Goal: Transaction & Acquisition: Purchase product/service

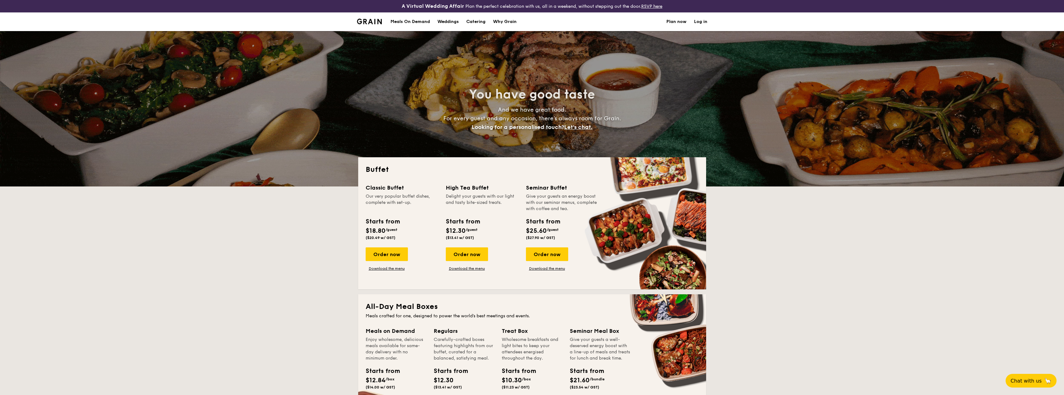
select select
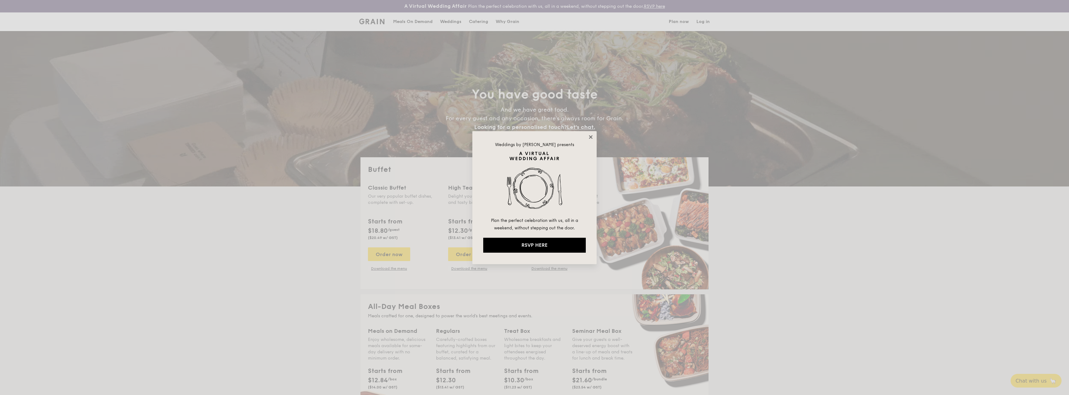
click at [589, 137] on icon at bounding box center [591, 137] width 6 height 6
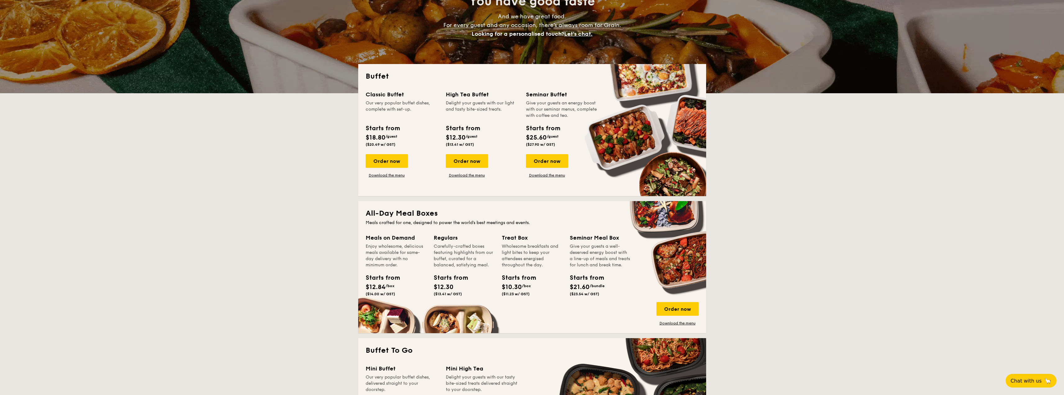
scroll to position [62, 0]
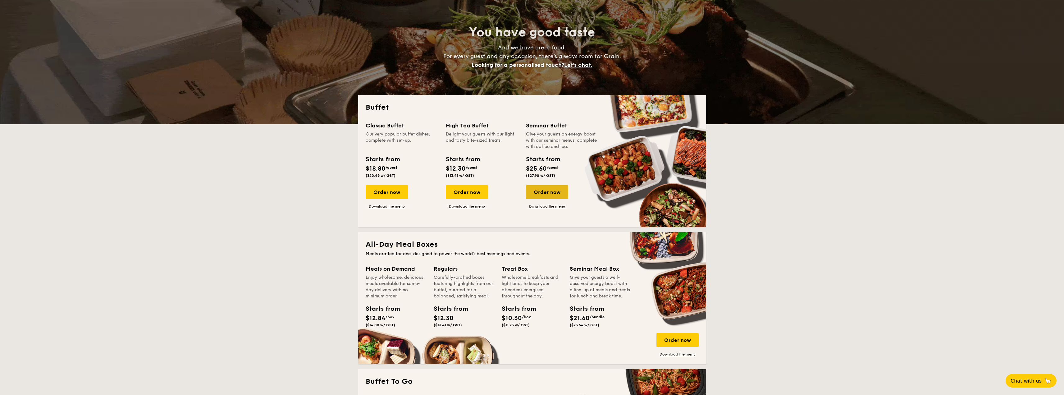
click at [549, 194] on div "Order now" at bounding box center [547, 192] width 42 height 14
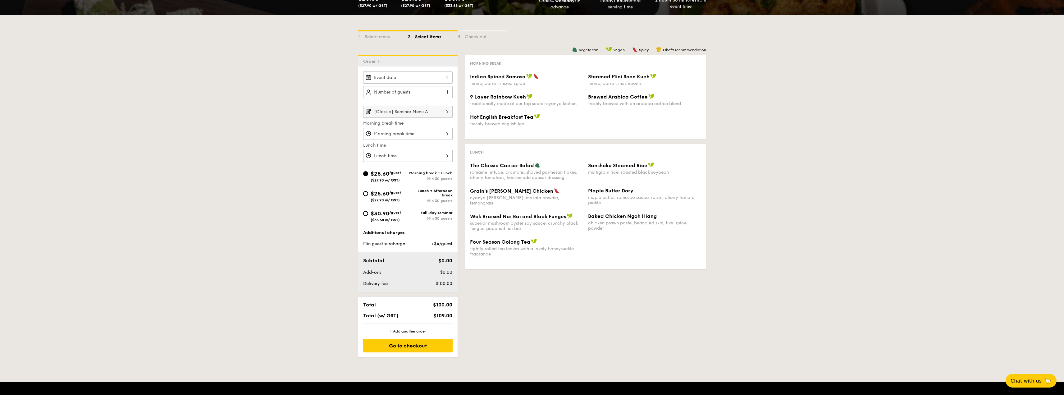
scroll to position [31, 0]
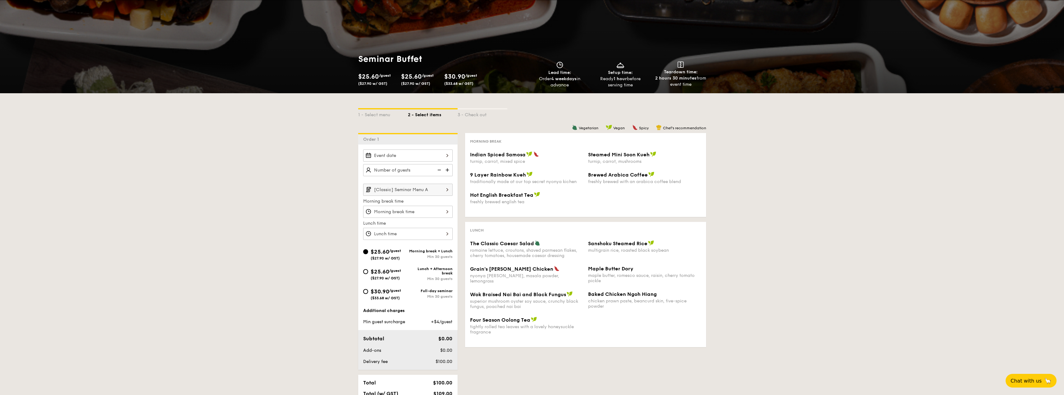
click at [410, 185] on input "[Classic] Seminar Menu A" at bounding box center [408, 190] width 90 height 12
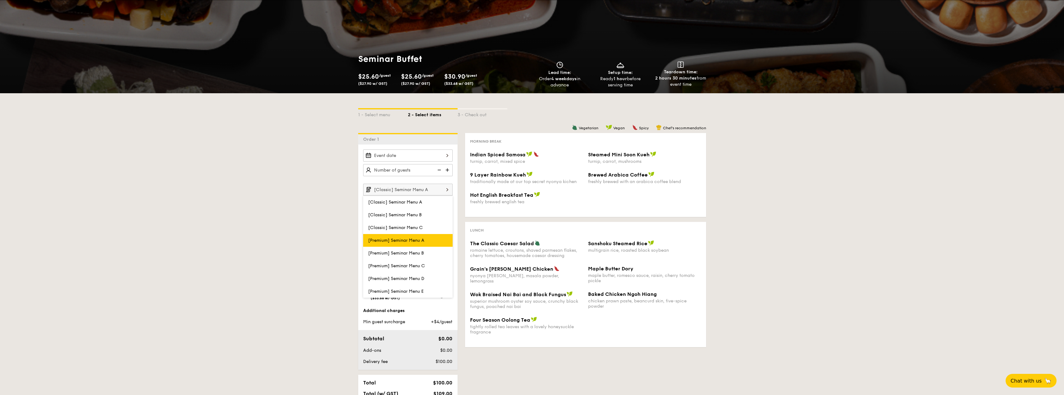
click at [411, 244] on label "[Premium] Seminar Menu A" at bounding box center [408, 240] width 90 height 13
click at [0, 0] on input "[Premium] Seminar Menu A" at bounding box center [0, 0] width 0 height 0
type input "[Premium] Seminar Menu A"
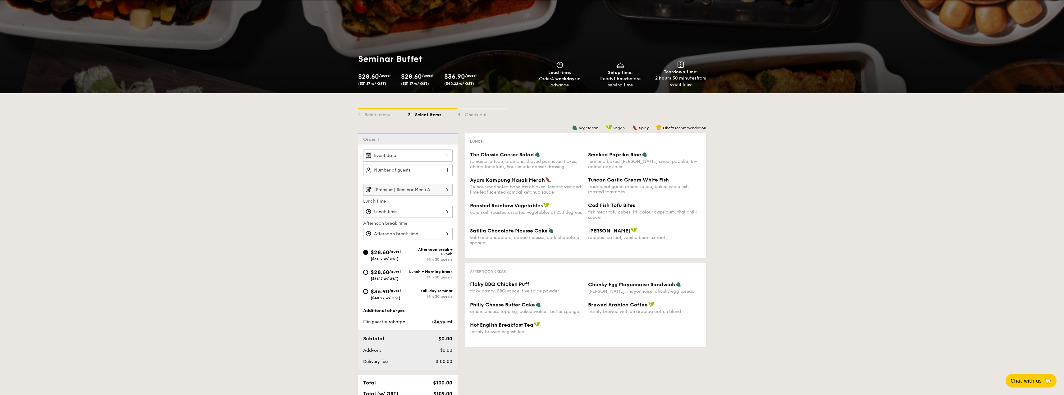
click at [396, 275] on div "$28.60 /guest ($31.17 w/ GST)" at bounding box center [386, 274] width 30 height 13
click at [368, 275] on input "$28.60 /guest ($31.17 w/ GST) Lunch + Morning break Min 30 guests" at bounding box center [365, 272] width 5 height 5
radio input "true"
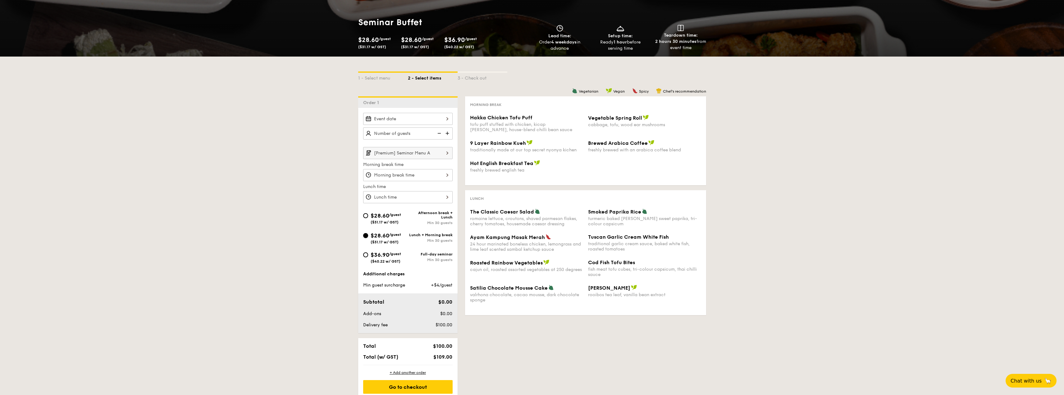
scroll to position [93, 0]
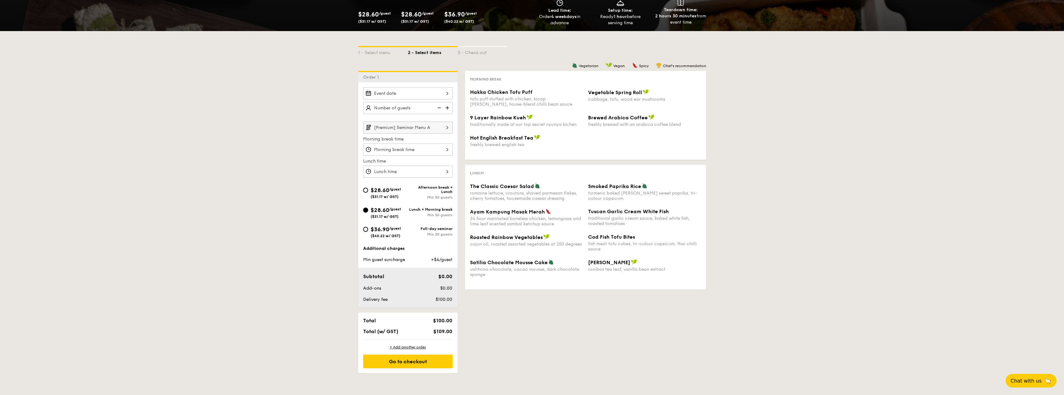
click at [69, 163] on div "1 - Select menu 2 - Select items 3 - Check out Order 1 [Premium] Seminar Menu A…" at bounding box center [532, 202] width 1064 height 342
click at [415, 168] on input "Hakka Chicken Tofu Puff tofu puff stuffed with chicken, kicap [PERSON_NAME], ho…" at bounding box center [408, 172] width 90 height 12
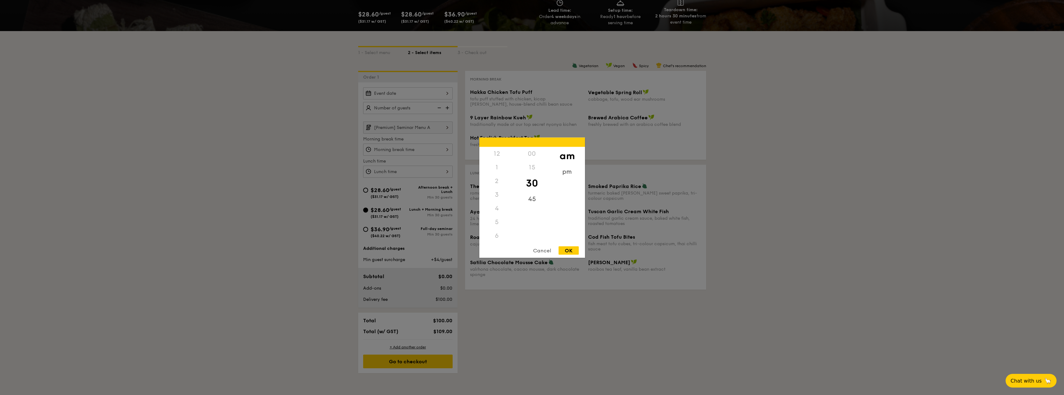
scroll to position [68, 0]
click at [270, 169] on div at bounding box center [532, 197] width 1064 height 395
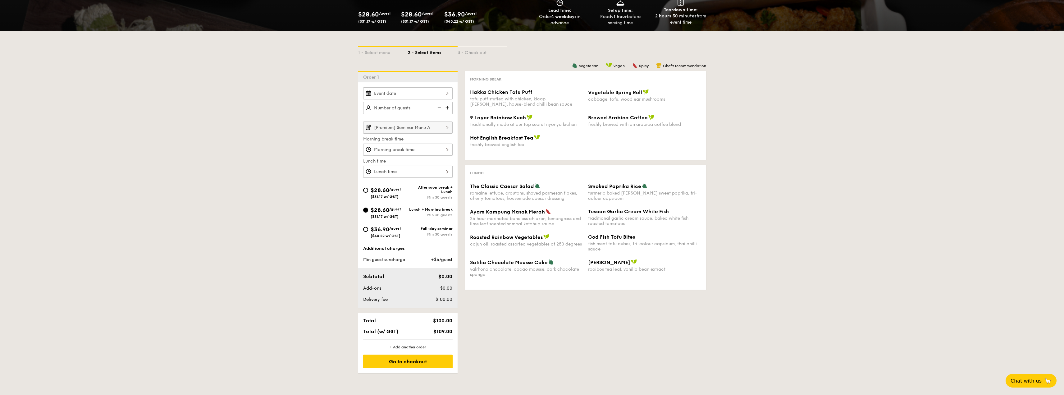
click at [397, 172] on input "Hakka Chicken Tofu Puff tofu puff stuffed with chicken, kicap [PERSON_NAME], ho…" at bounding box center [408, 172] width 90 height 12
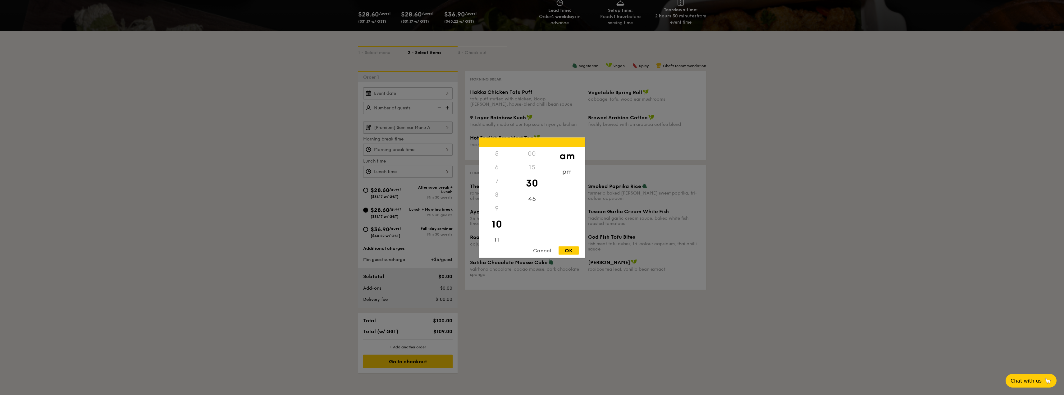
click at [499, 231] on div "10" at bounding box center [497, 224] width 35 height 18
click at [498, 235] on div "11" at bounding box center [497, 242] width 35 height 18
click at [286, 267] on div at bounding box center [532, 197] width 1064 height 395
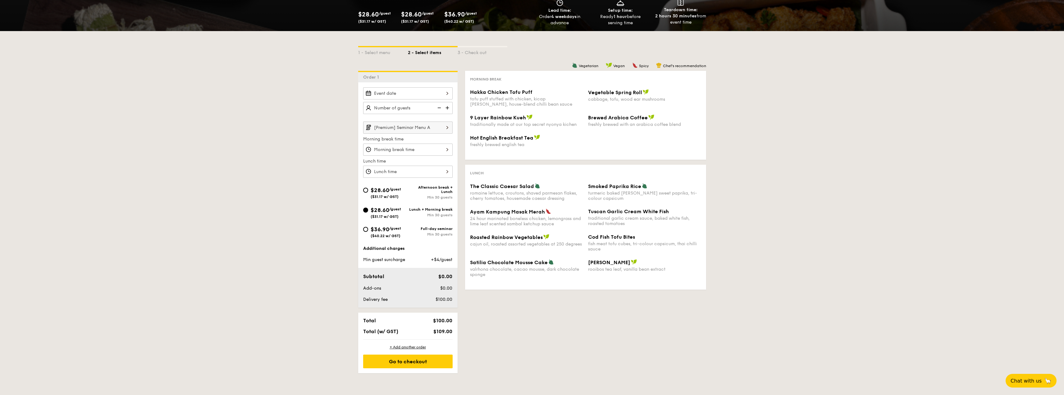
click at [415, 152] on input "Hakka Chicken Tofu Puff tofu puff stuffed with chicken, kicap [PERSON_NAME], ho…" at bounding box center [408, 150] width 90 height 12
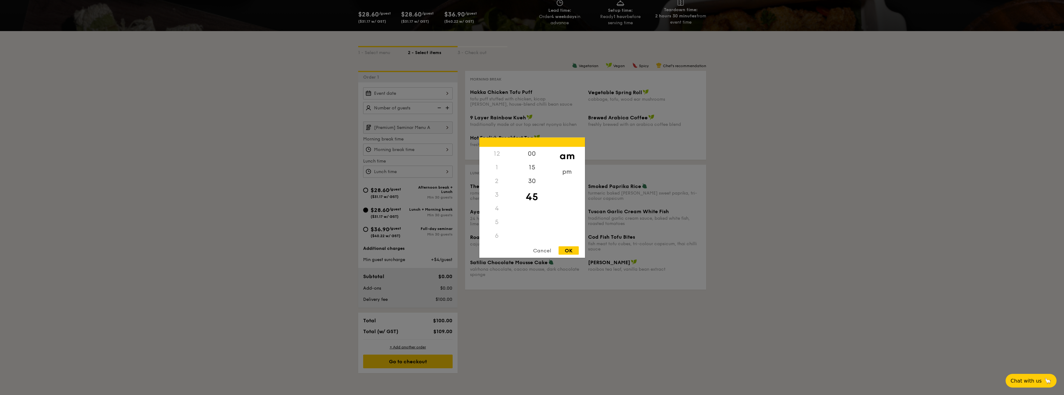
scroll to position [55, 0]
click at [495, 206] on div "8" at bounding box center [497, 210] width 35 height 18
drag, startPoint x: 525, startPoint y: 176, endPoint x: 532, endPoint y: 163, distance: 14.2
click at [532, 163] on div "00 15 30 45" at bounding box center [532, 194] width 35 height 95
click at [532, 158] on div "00" at bounding box center [532, 156] width 35 height 18
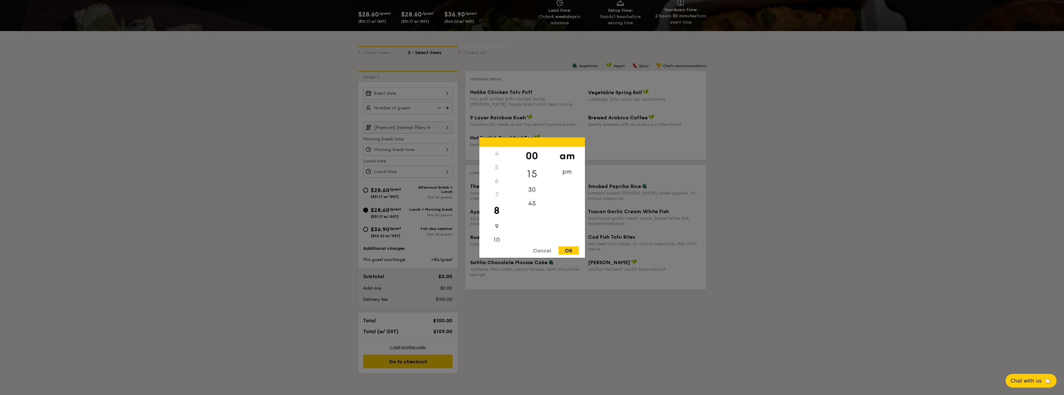
click at [534, 172] on div "15" at bounding box center [532, 174] width 35 height 18
click at [533, 189] on div "30" at bounding box center [532, 187] width 35 height 18
click at [535, 169] on div "15" at bounding box center [532, 169] width 35 height 18
click at [573, 247] on div "OK" at bounding box center [569, 250] width 20 height 8
type input "8:15AM"
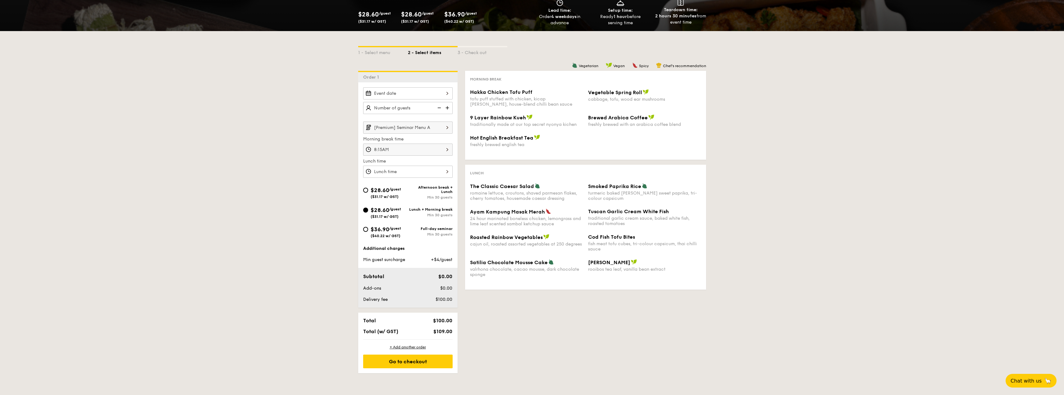
drag, startPoint x: 472, startPoint y: 92, endPoint x: 656, endPoint y: 152, distance: 193.4
click at [656, 152] on div "Hakka Chicken Tofu Puff tofu puff stuffed with chicken, kicap [PERSON_NAME], ho…" at bounding box center [585, 122] width 231 height 66
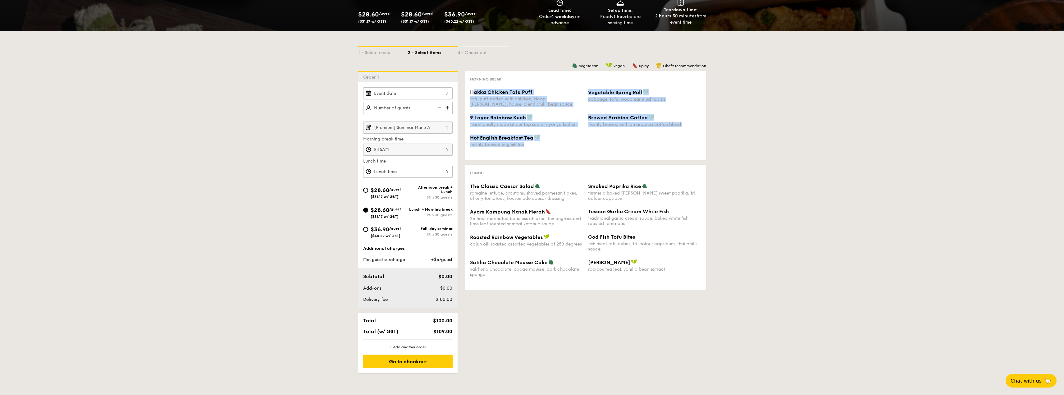
click at [656, 152] on div "Hot English Breakfast Tea freshly brewed english tea" at bounding box center [586, 145] width 236 height 20
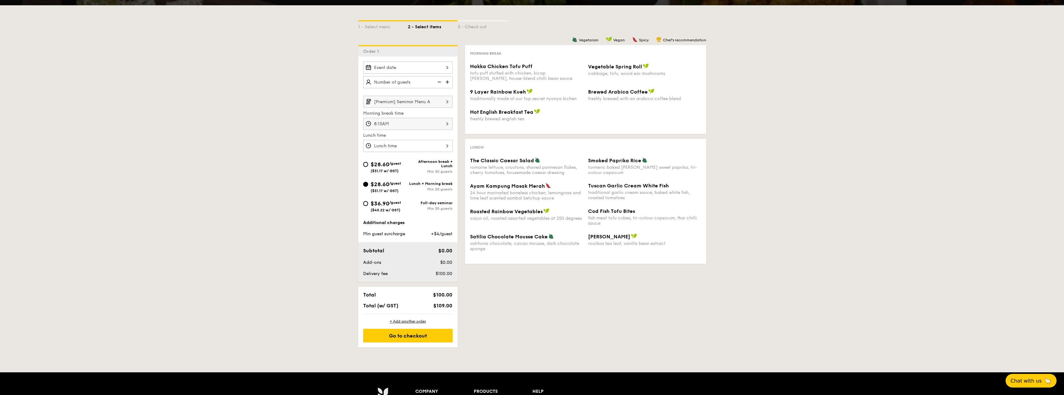
scroll to position [62, 0]
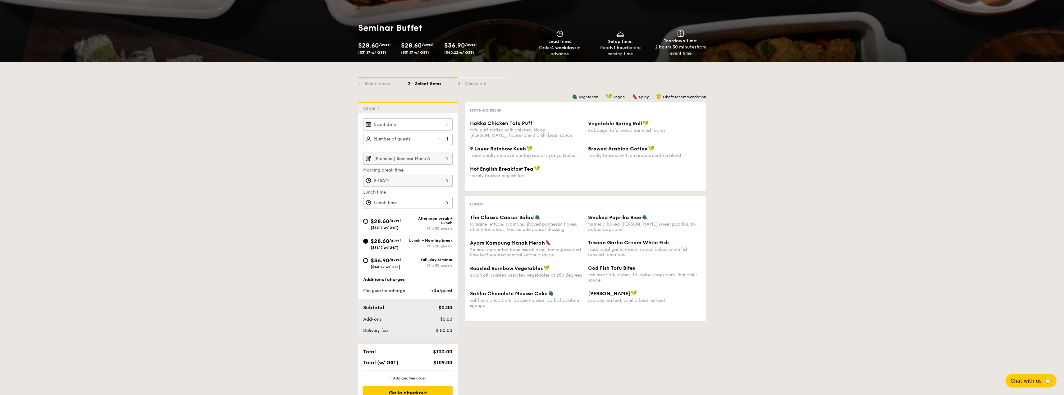
drag, startPoint x: 924, startPoint y: 265, endPoint x: 937, endPoint y: 248, distance: 21.6
click at [937, 248] on div "1 - Select menu 2 - Select items 3 - Check out Order 1 [Premium] Seminar Menu A…" at bounding box center [532, 233] width 1064 height 342
click at [408, 159] on input "[Premium] Seminar Menu A" at bounding box center [408, 159] width 90 height 12
click at [792, 194] on div "1 - Select menu 2 - Select items 3 - Check out Order 1 [Premium] Seminar Menu A…" at bounding box center [532, 233] width 1064 height 342
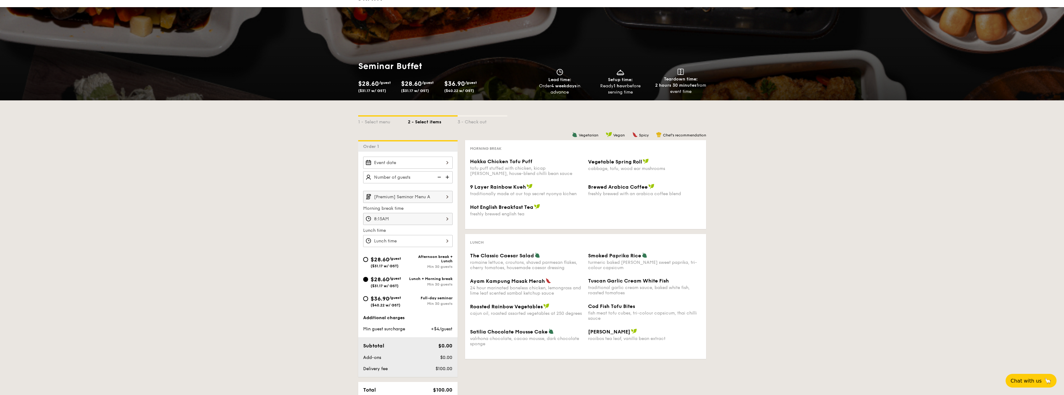
scroll to position [0, 0]
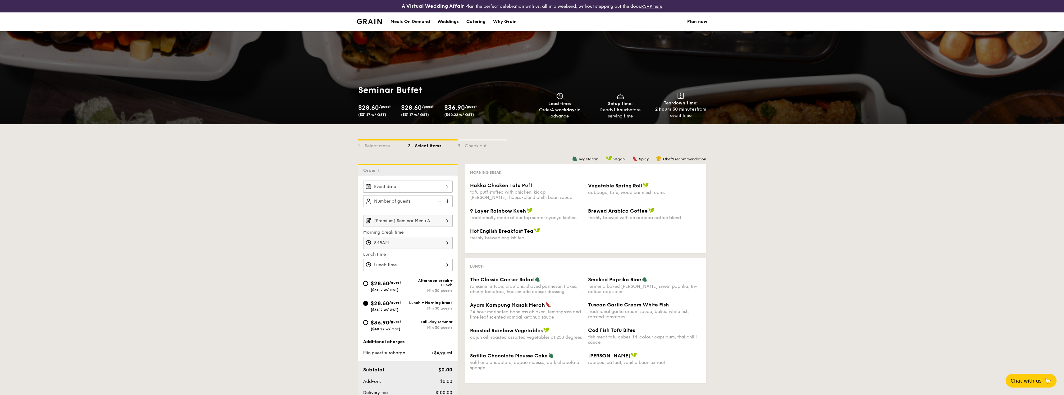
click at [430, 221] on input "[Premium] Seminar Menu A" at bounding box center [408, 221] width 90 height 12
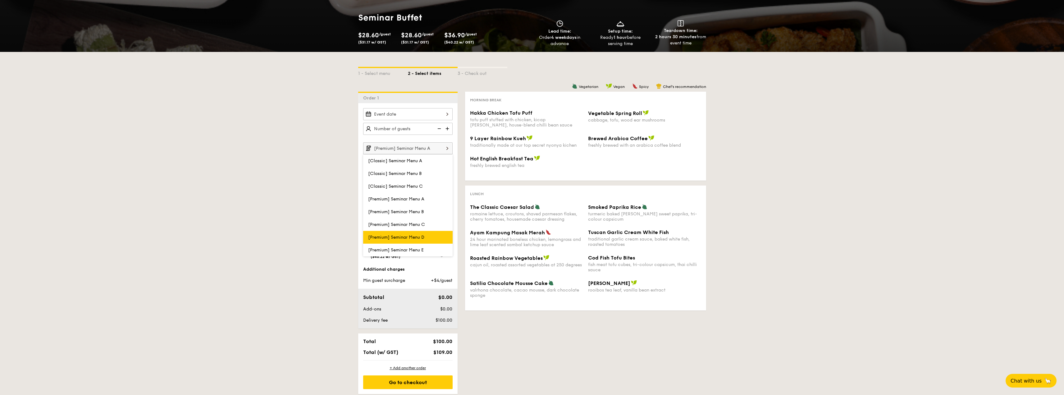
scroll to position [93, 0]
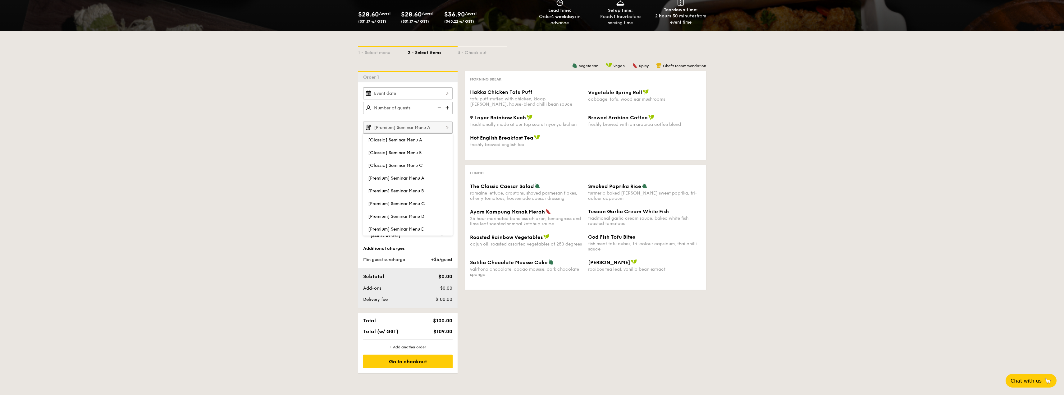
click at [268, 152] on div "1 - Select menu 2 - Select items 3 - Check out Order 1 [Premium] Seminar Menu A…" at bounding box center [532, 202] width 1064 height 342
click at [870, 228] on div "1 - Select menu 2 - Select items 3 - Check out Order 1 [Premium] Seminar Menu A…" at bounding box center [532, 202] width 1064 height 342
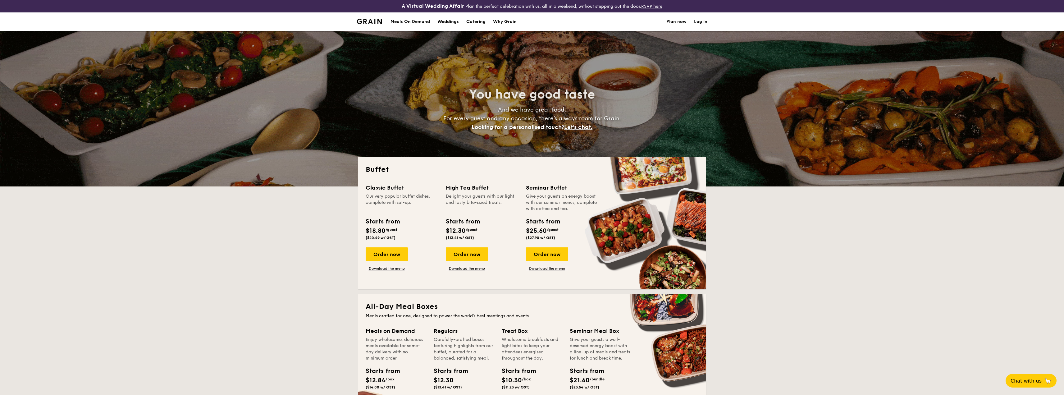
select select
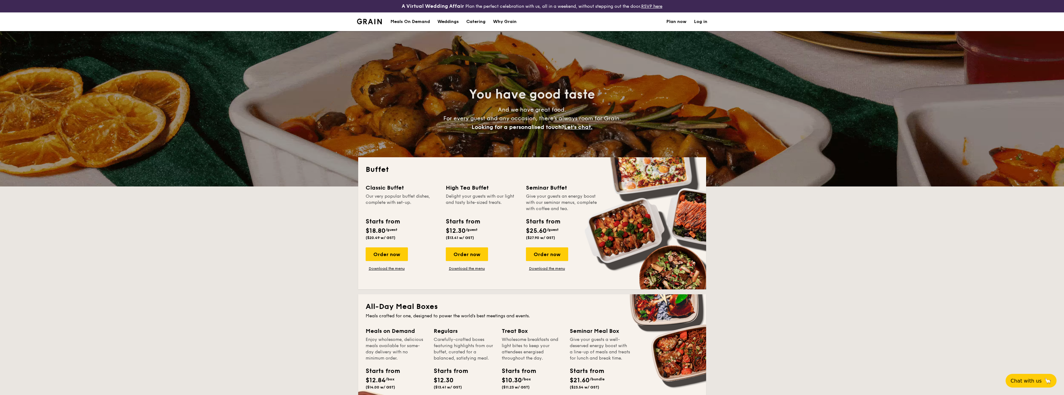
click at [480, 24] on h1 "Catering" at bounding box center [475, 21] width 19 height 19
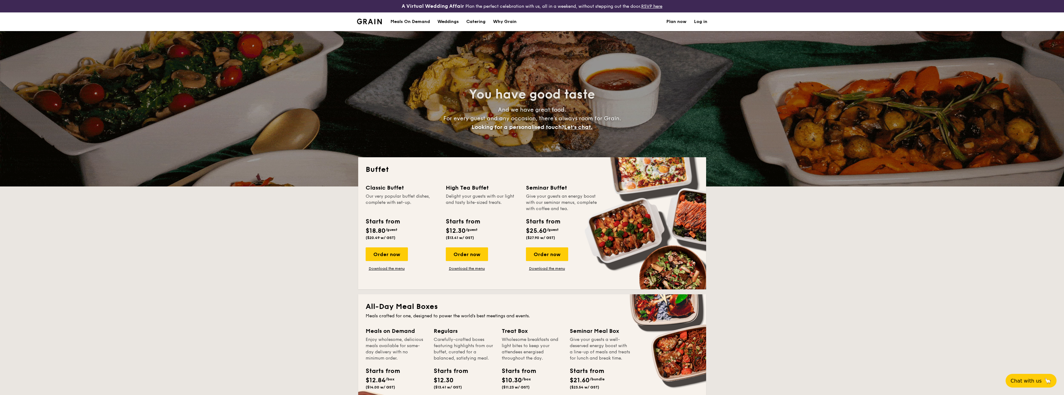
select select
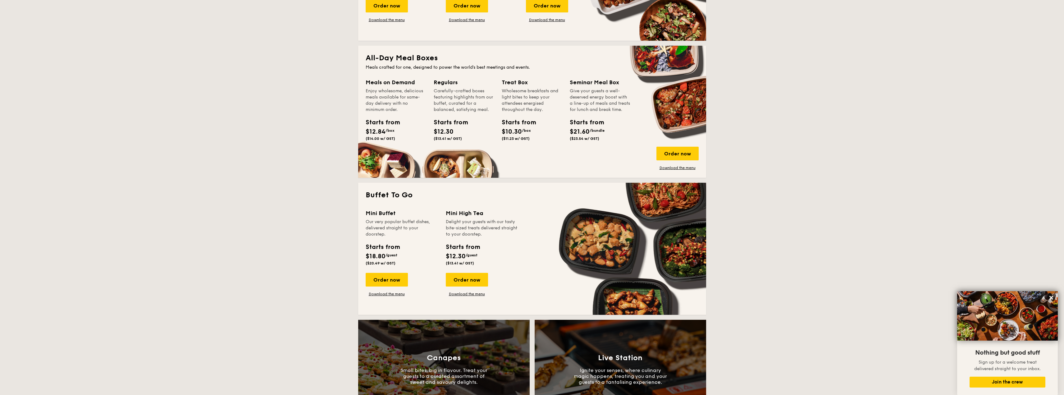
scroll to position [93, 0]
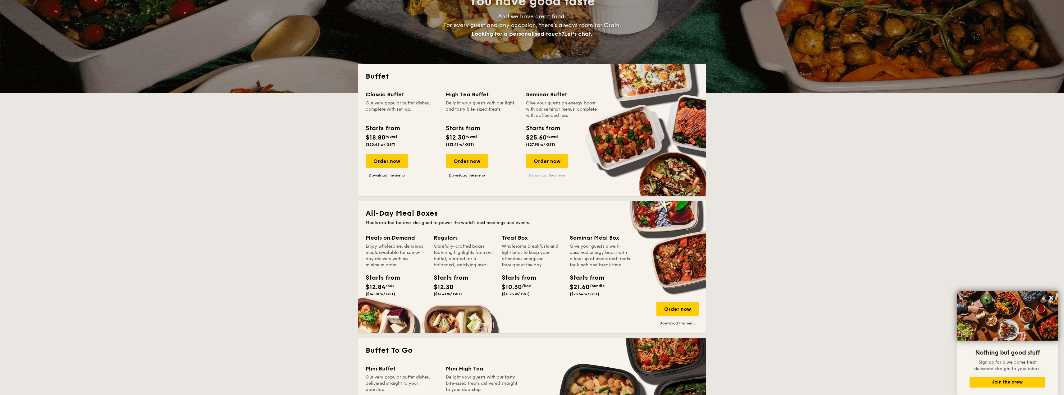
click at [546, 175] on link "Download the menu" at bounding box center [547, 175] width 42 height 5
